Goal: Transaction & Acquisition: Download file/media

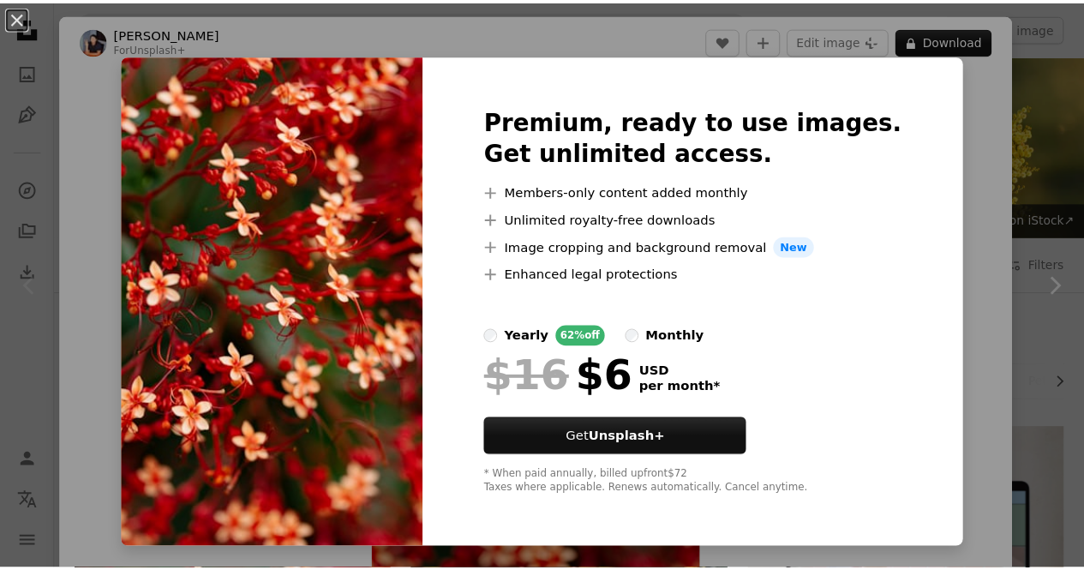
scroll to position [230, 0]
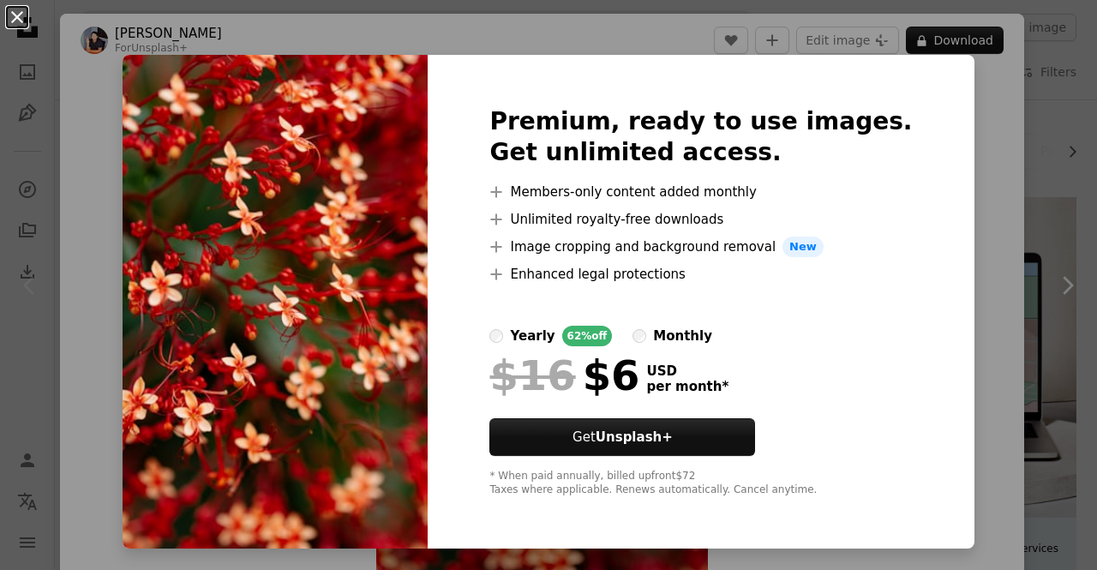
click at [21, 15] on button "An X shape" at bounding box center [17, 17] width 21 height 21
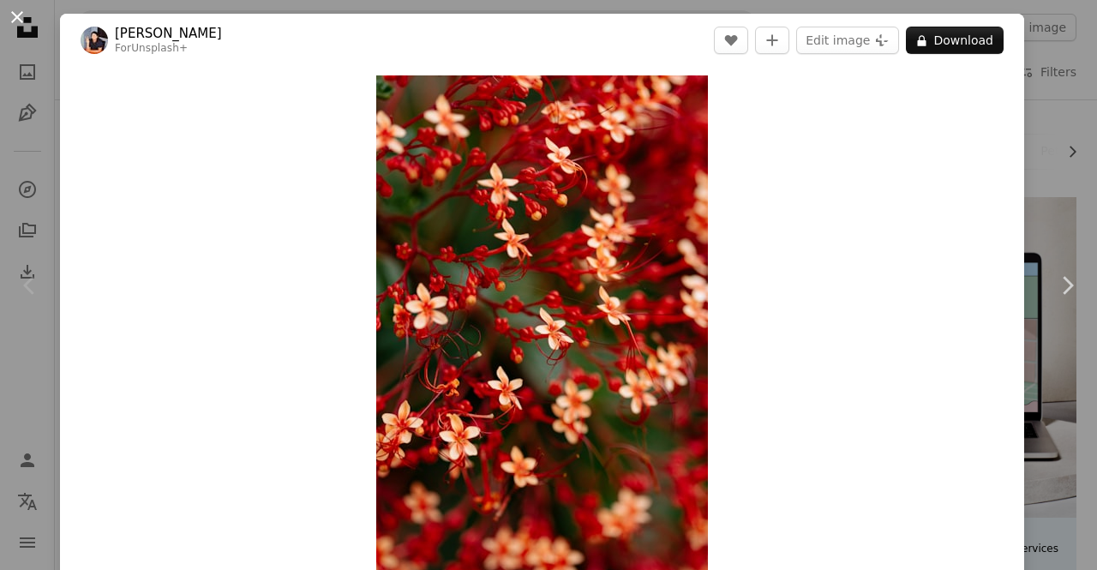
click at [21, 13] on button "An X shape" at bounding box center [17, 17] width 21 height 21
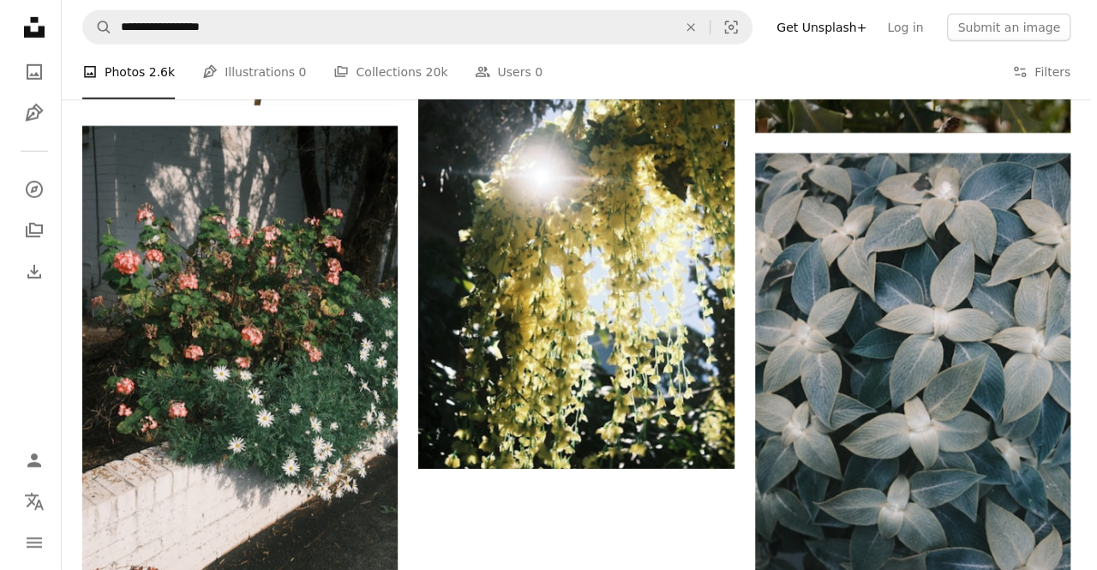
scroll to position [2688, 0]
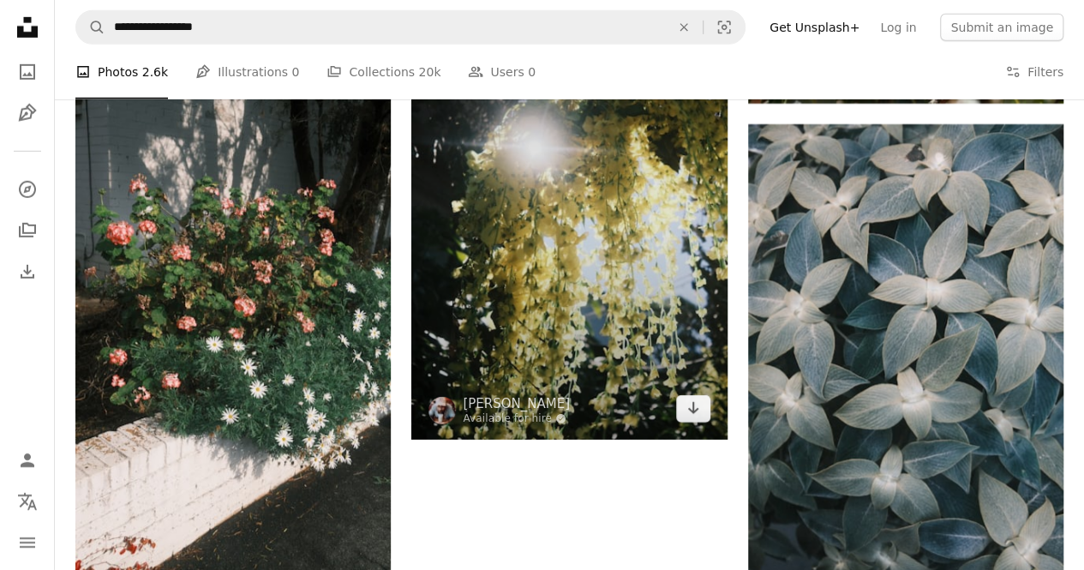
click at [591, 357] on img at bounding box center [568, 202] width 315 height 473
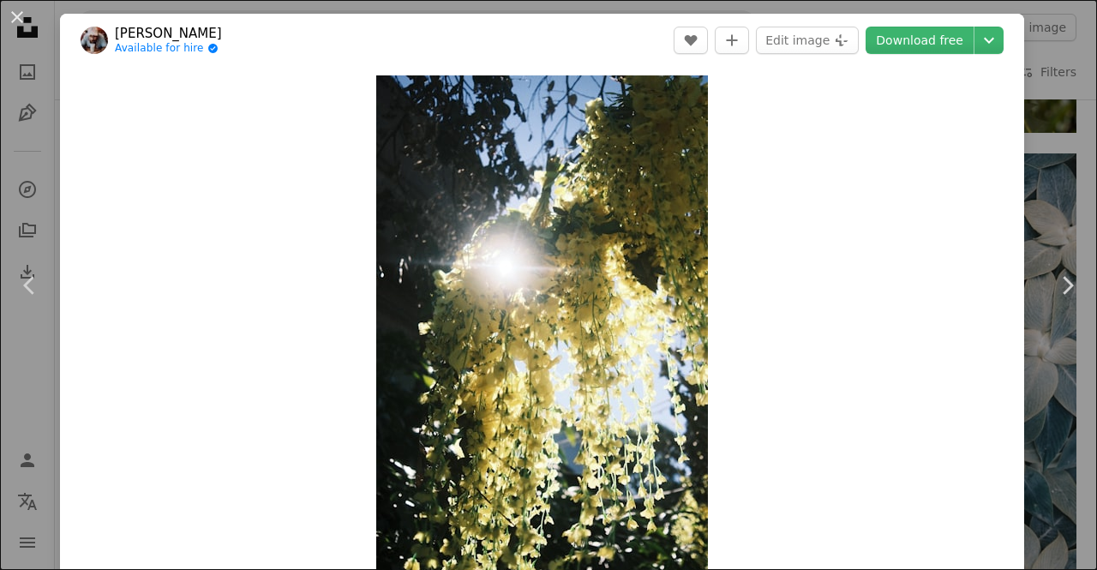
drag, startPoint x: 1088, startPoint y: 50, endPoint x: 1085, endPoint y: 112, distance: 62.6
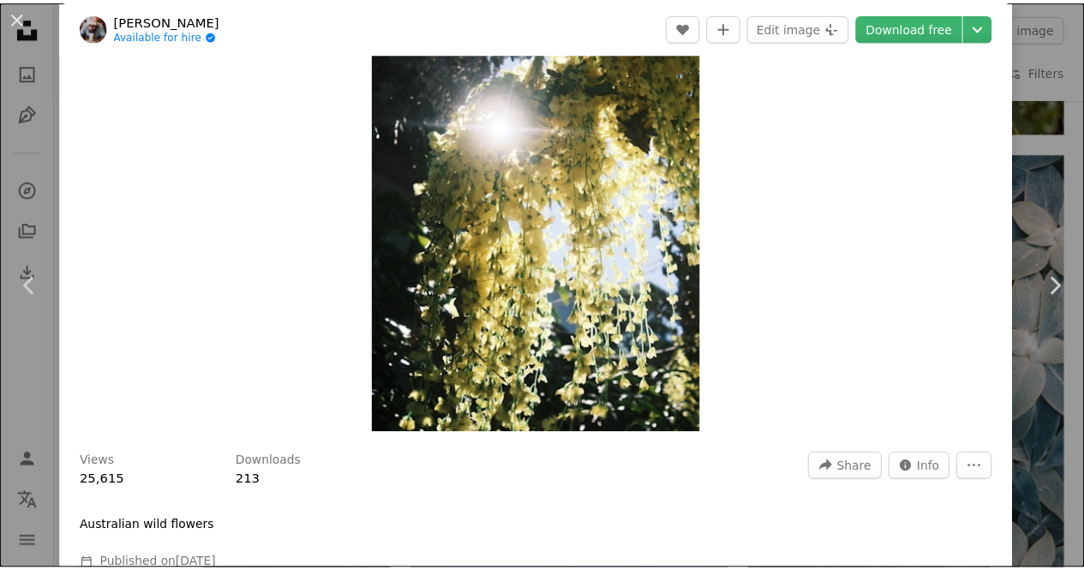
scroll to position [92, 0]
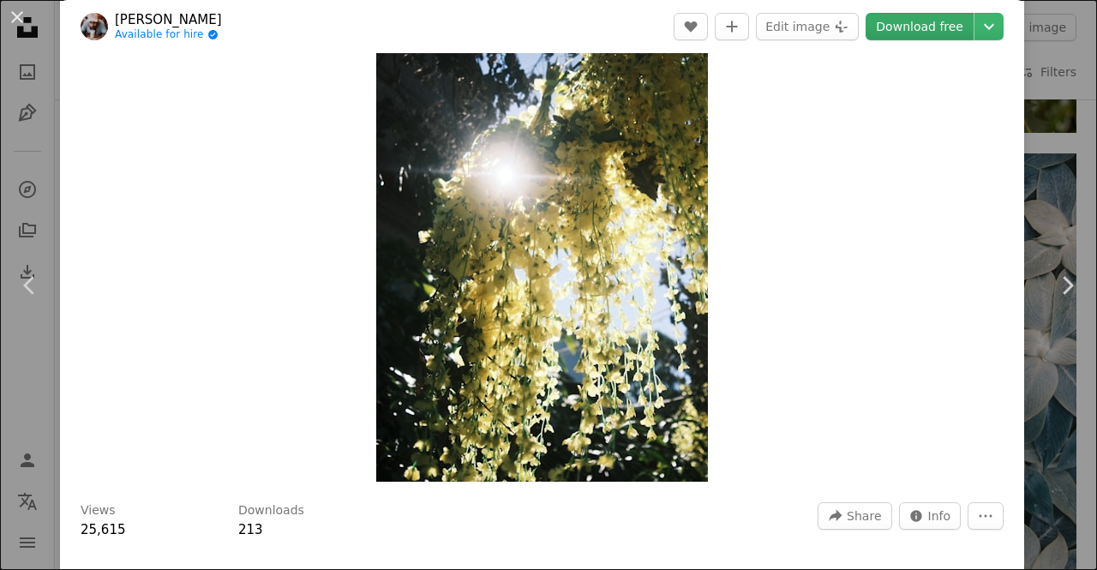
click at [885, 21] on link "Download free" at bounding box center [919, 26] width 108 height 27
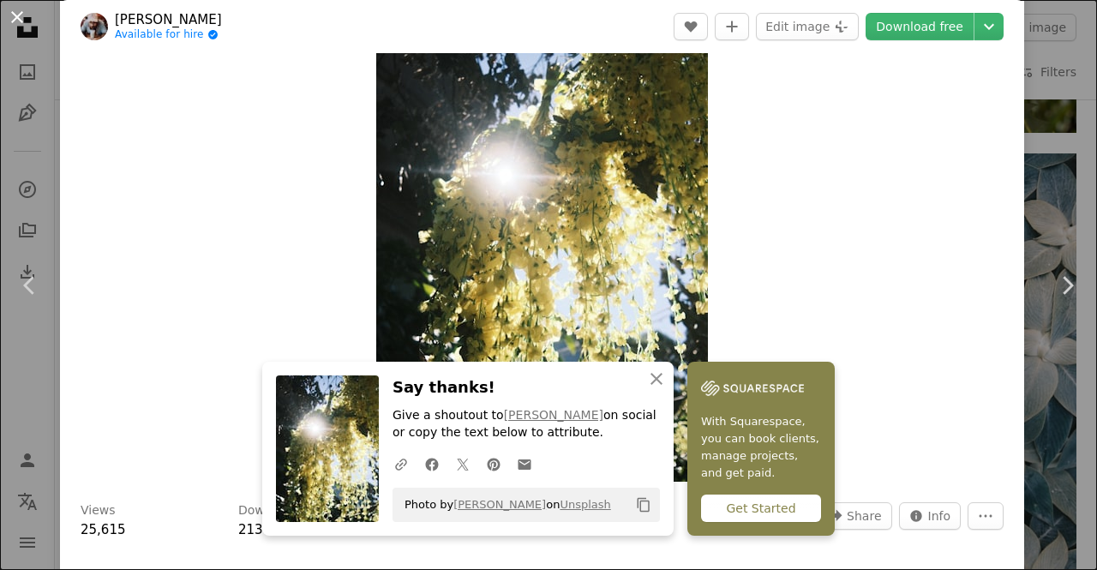
click at [17, 15] on button "An X shape" at bounding box center [17, 17] width 21 height 21
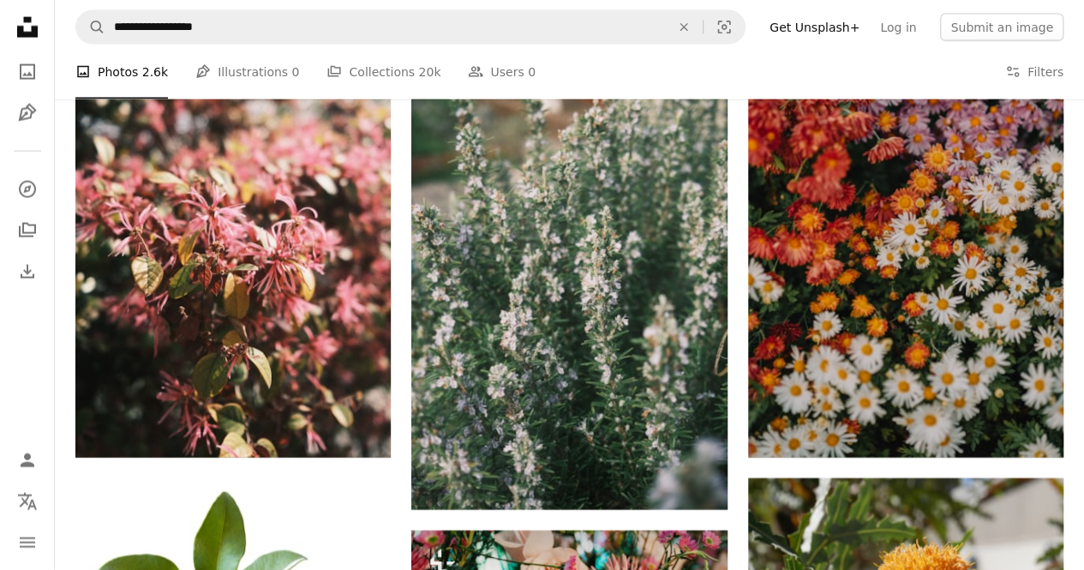
scroll to position [1801, 0]
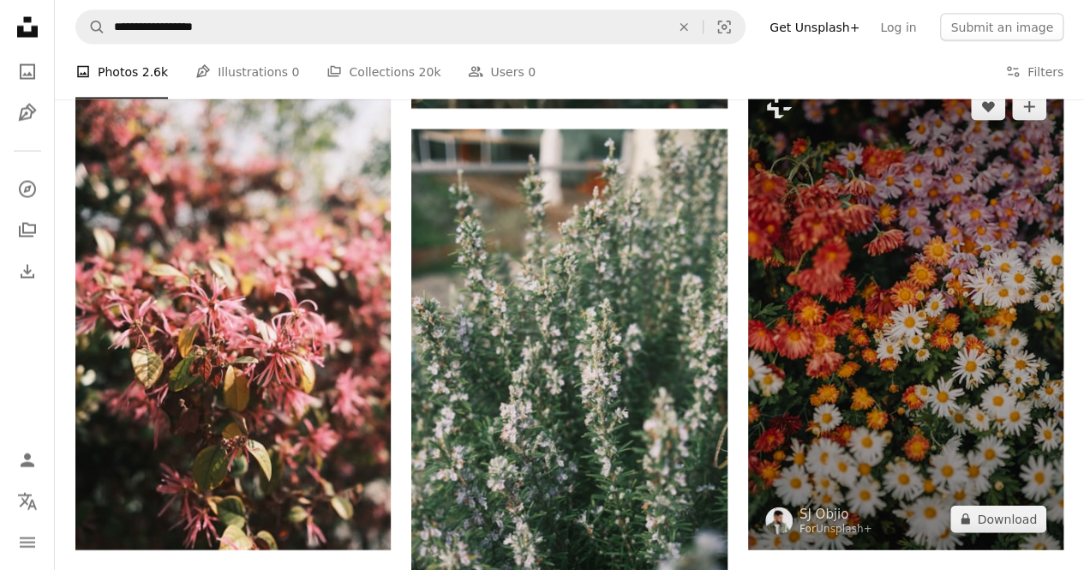
click at [900, 383] on img at bounding box center [905, 313] width 315 height 474
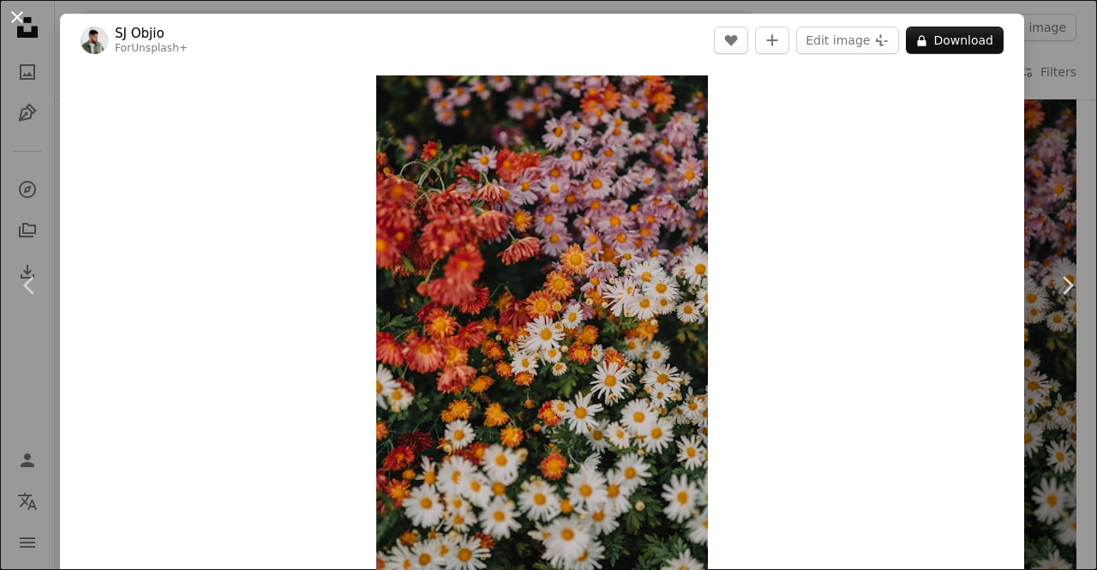
click at [15, 11] on button "An X shape" at bounding box center [17, 17] width 21 height 21
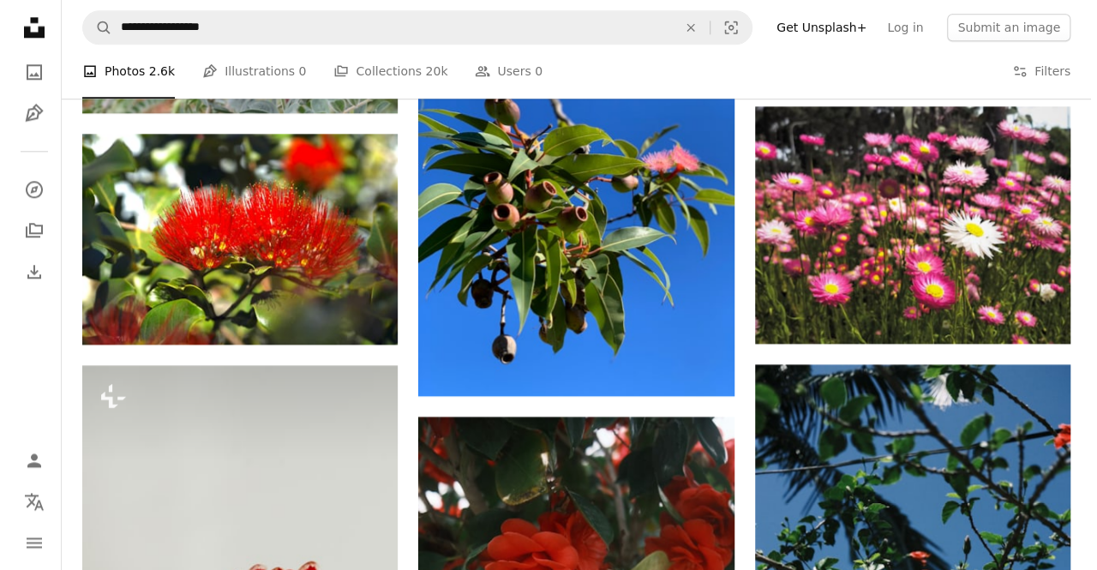
scroll to position [991, 0]
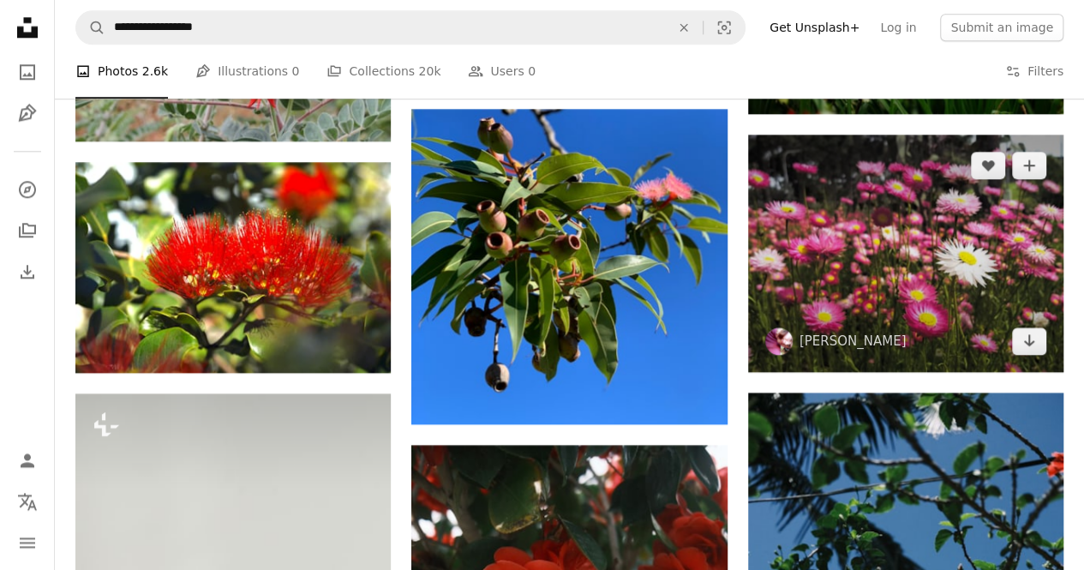
click at [937, 224] on img at bounding box center [905, 253] width 315 height 236
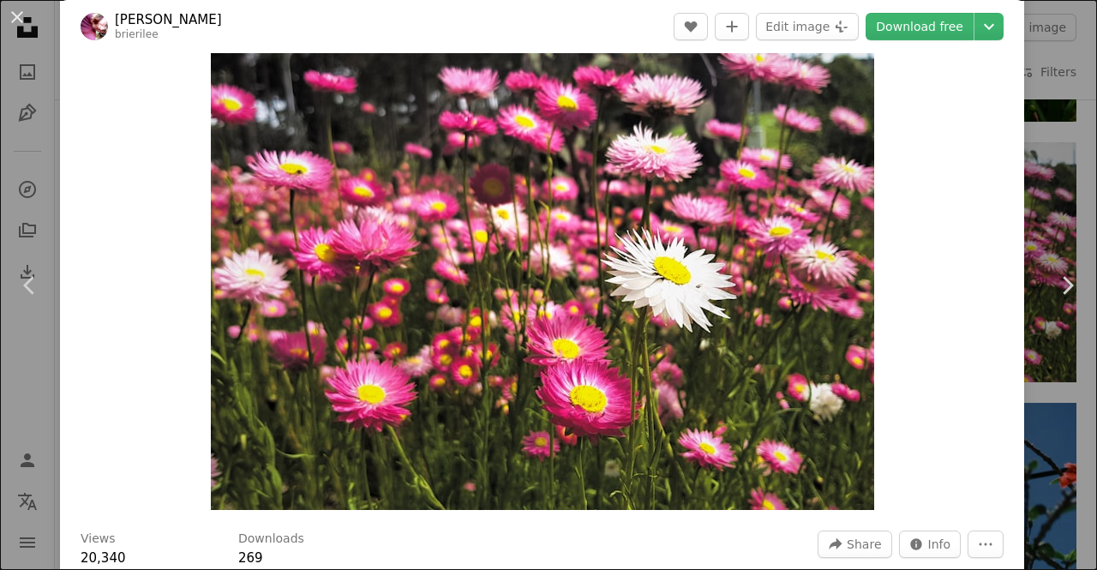
scroll to position [34, 0]
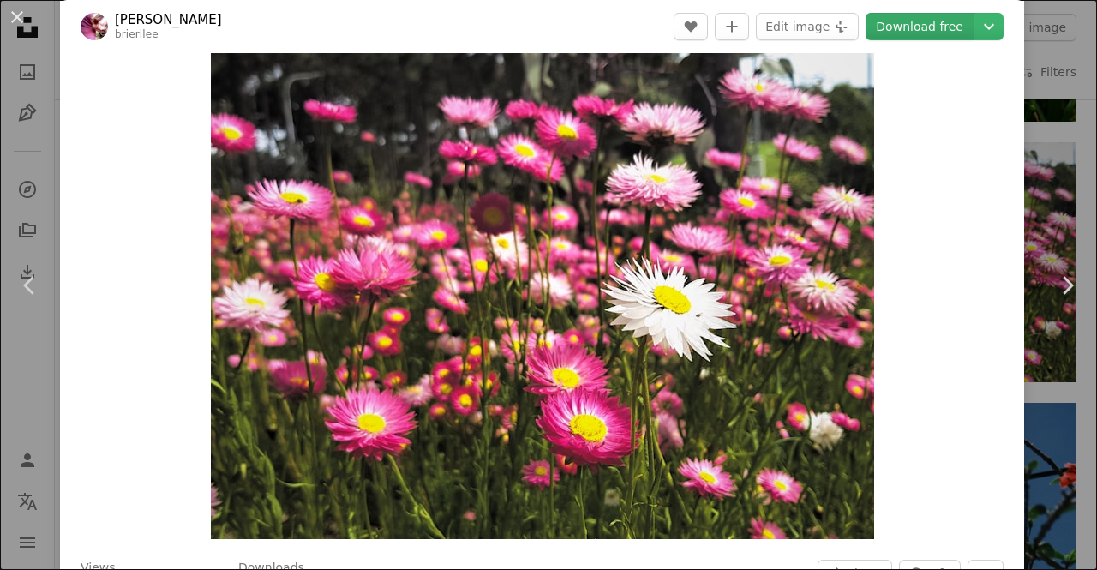
click at [920, 28] on link "Download free" at bounding box center [919, 26] width 108 height 27
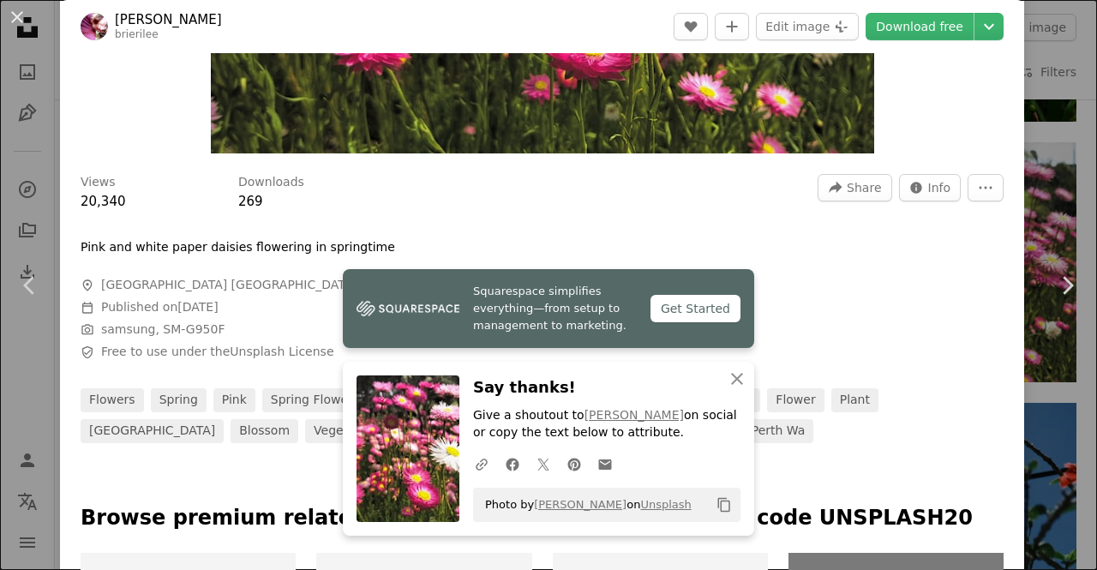
scroll to position [423, 0]
